Goal: Obtain resource: Download file/media

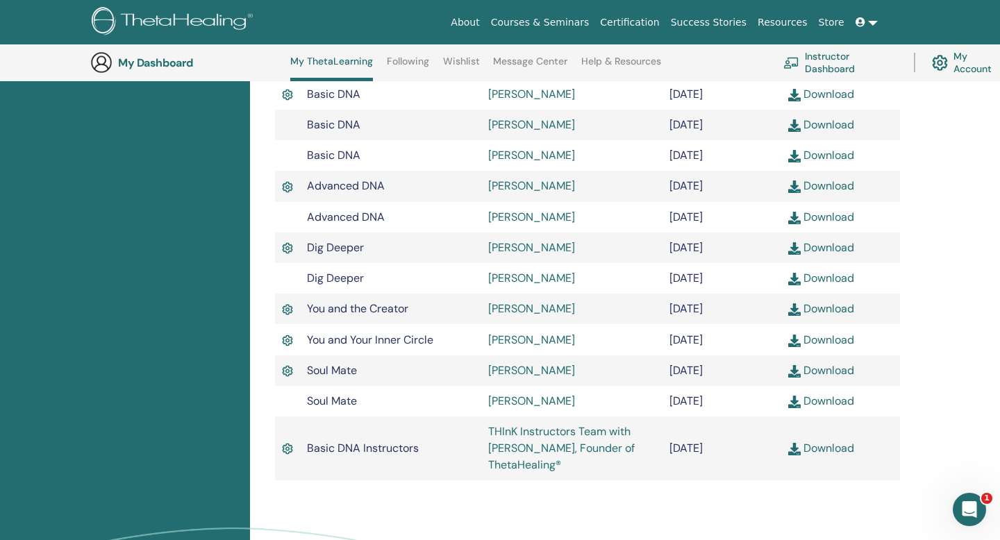
drag, startPoint x: 487, startPoint y: 468, endPoint x: 507, endPoint y: 425, distance: 47.5
click at [495, 464] on td "THInK Instructors Team with [PERSON_NAME], Founder of ThetaHealing®" at bounding box center [571, 449] width 181 height 64
click at [414, 417] on td "Soul Mate" at bounding box center [390, 401] width 181 height 31
click at [568, 24] on link "Courses & Seminars" at bounding box center [540, 23] width 110 height 26
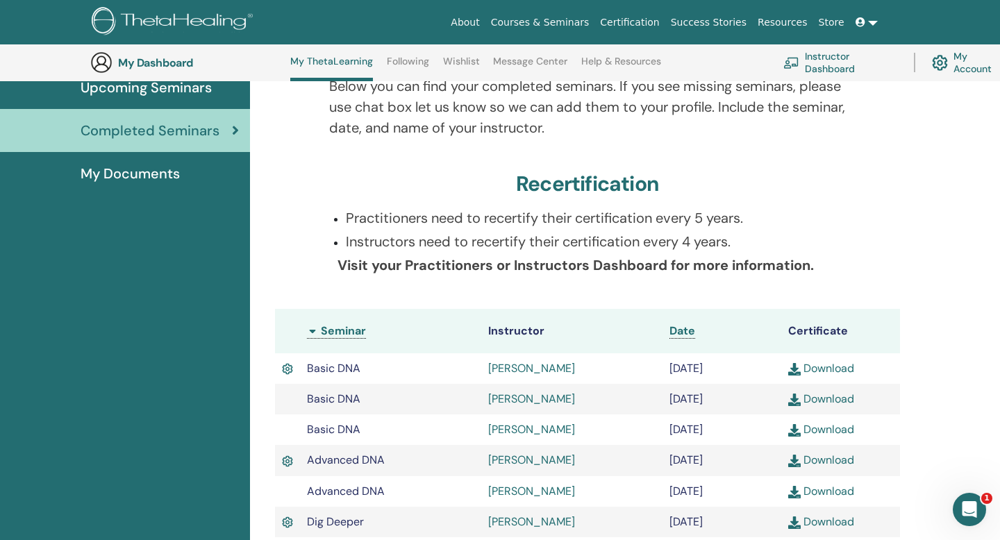
scroll to position [165, 0]
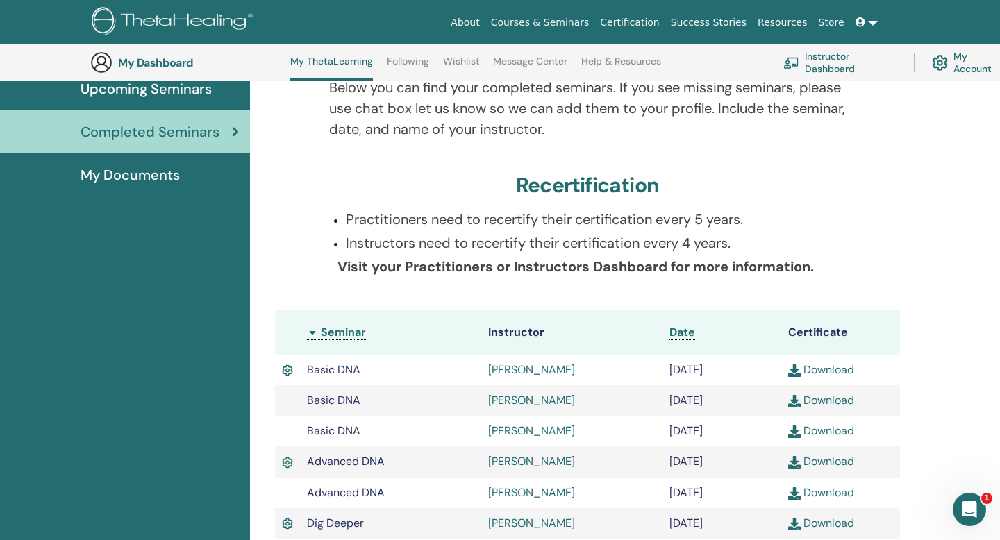
click at [119, 174] on span "My Documents" at bounding box center [130, 175] width 99 height 21
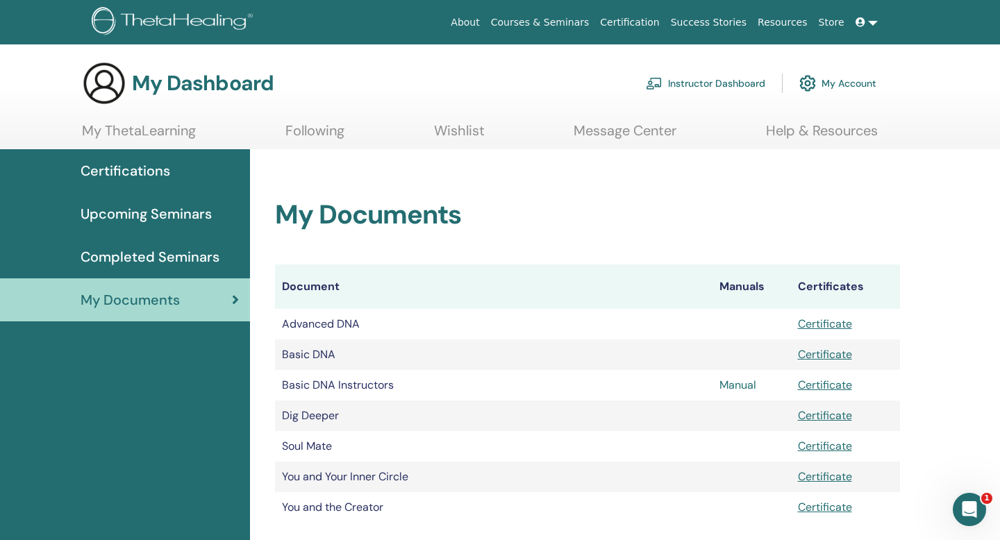
click at [739, 385] on link "Manual" at bounding box center [737, 385] width 37 height 15
